Goal: Entertainment & Leisure: Consume media (video, audio)

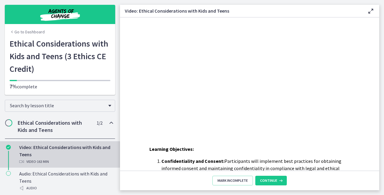
scroll to position [12, 0]
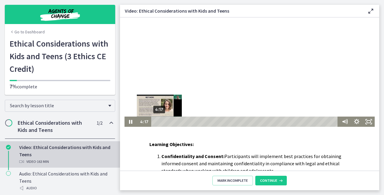
click at [157, 121] on div "4:17" at bounding box center [246, 122] width 182 height 10
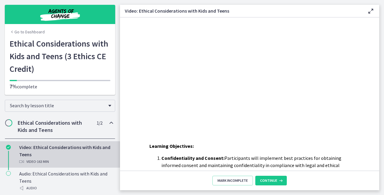
scroll to position [0, 0]
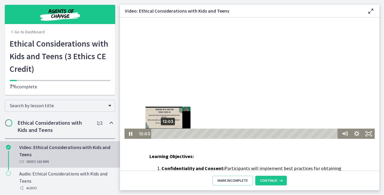
click at [166, 134] on div "12:03" at bounding box center [246, 134] width 182 height 10
click at [165, 134] on div "Playbar" at bounding box center [166, 133] width 3 height 3
click at [164, 135] on div "Playbar" at bounding box center [165, 133] width 3 height 3
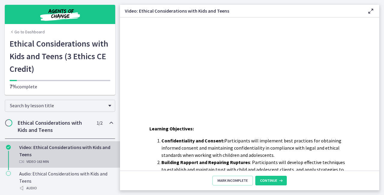
scroll to position [36, 0]
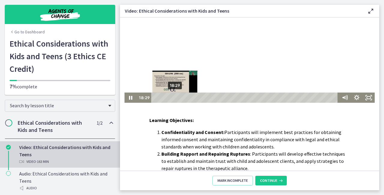
click at [173, 99] on div "18:29" at bounding box center [246, 98] width 182 height 10
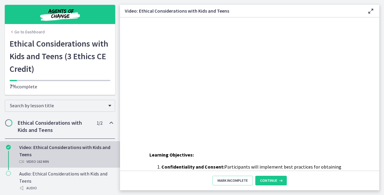
scroll to position [0, 0]
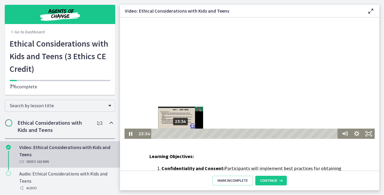
click at [179, 134] on div "23:34" at bounding box center [246, 134] width 182 height 10
click at [180, 134] on div "Playbar" at bounding box center [180, 133] width 3 height 3
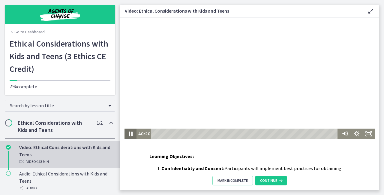
click at [129, 132] on icon "Pause" at bounding box center [130, 134] width 14 height 12
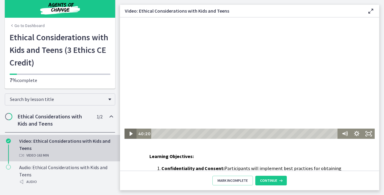
scroll to position [7, 0]
